Goal: Task Accomplishment & Management: Use online tool/utility

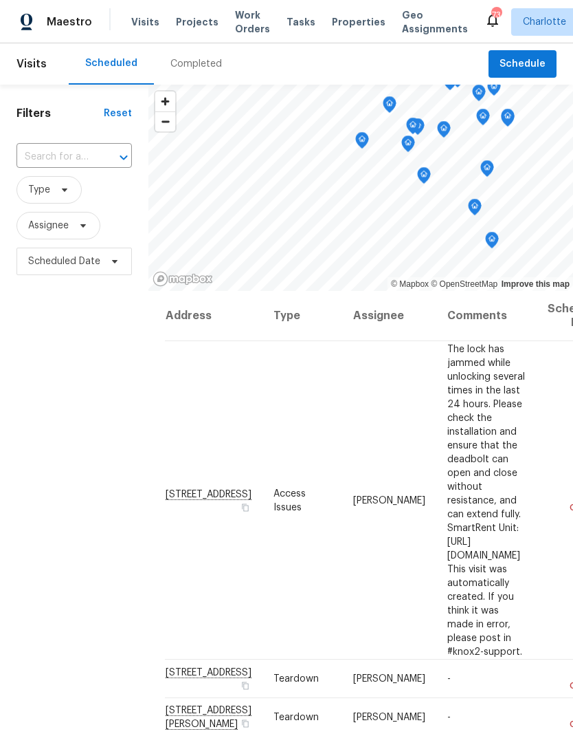
click at [242, 22] on span "Work Orders" at bounding box center [252, 22] width 35 height 28
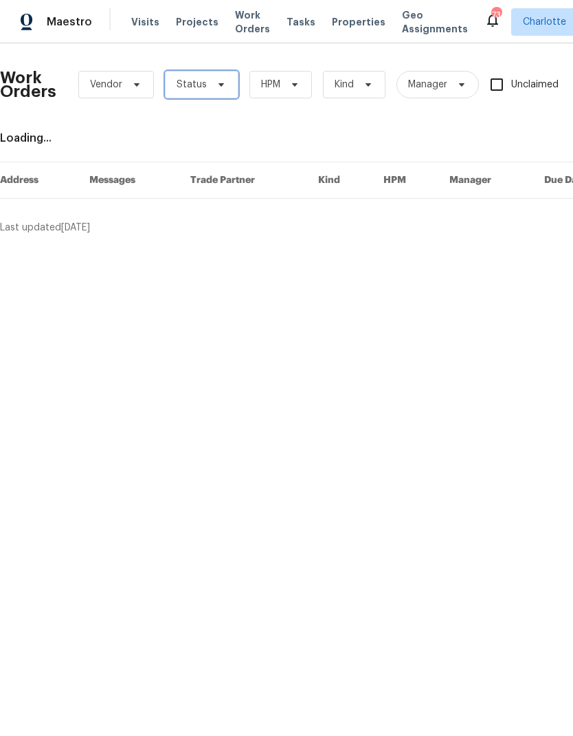
click at [217, 85] on icon at bounding box center [221, 84] width 11 height 11
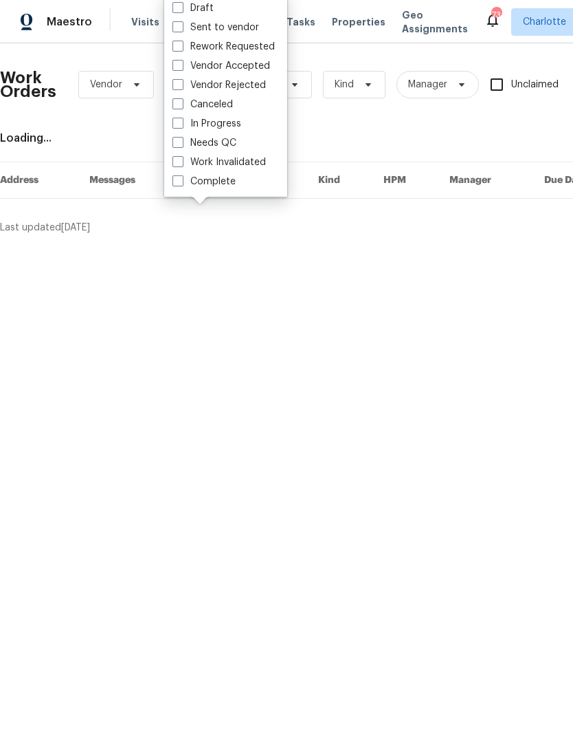
click at [221, 149] on label "Needs QC" at bounding box center [205, 143] width 64 height 14
click at [182, 145] on input "Needs QC" at bounding box center [177, 140] width 9 height 9
checkbox input "true"
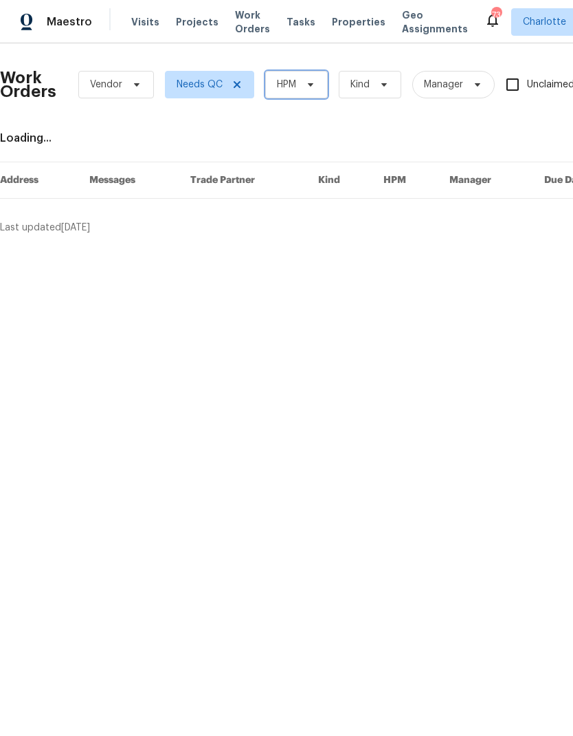
click at [309, 87] on icon at bounding box center [310, 84] width 11 height 11
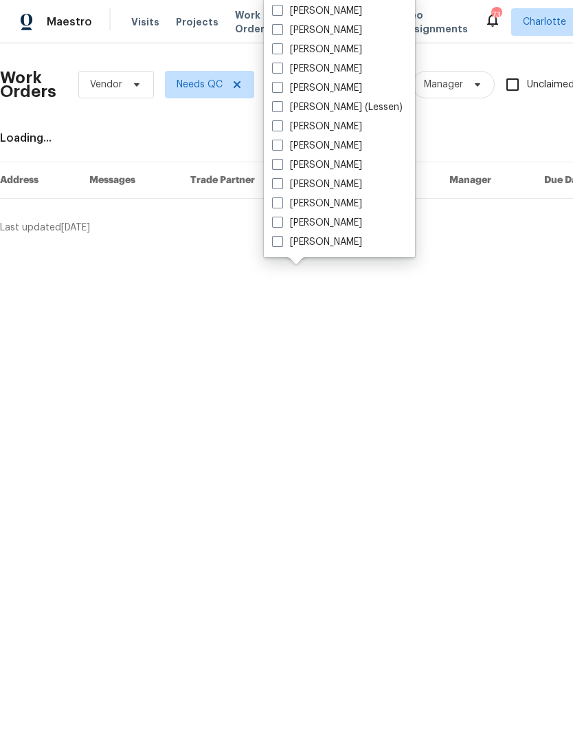
scroll to position [171, 0]
click at [325, 245] on label "[PERSON_NAME]" at bounding box center [317, 242] width 90 height 14
click at [281, 244] on input "[PERSON_NAME]" at bounding box center [276, 239] width 9 height 9
checkbox input "true"
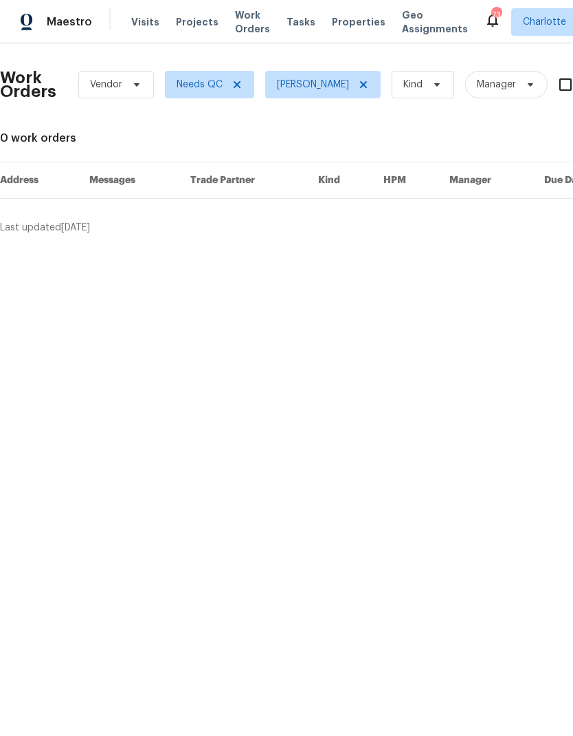
click at [82, 14] on div "Maestro" at bounding box center [46, 22] width 92 height 28
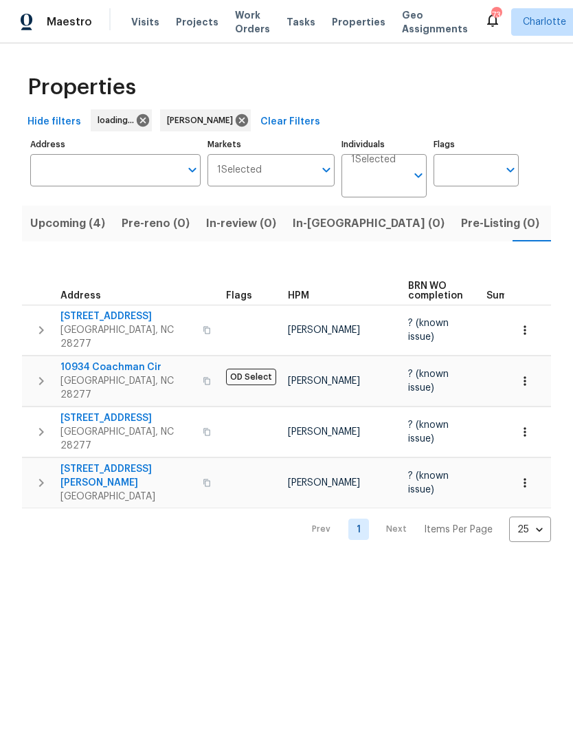
scroll to position [0, 30]
